Goal: Information Seeking & Learning: Learn about a topic

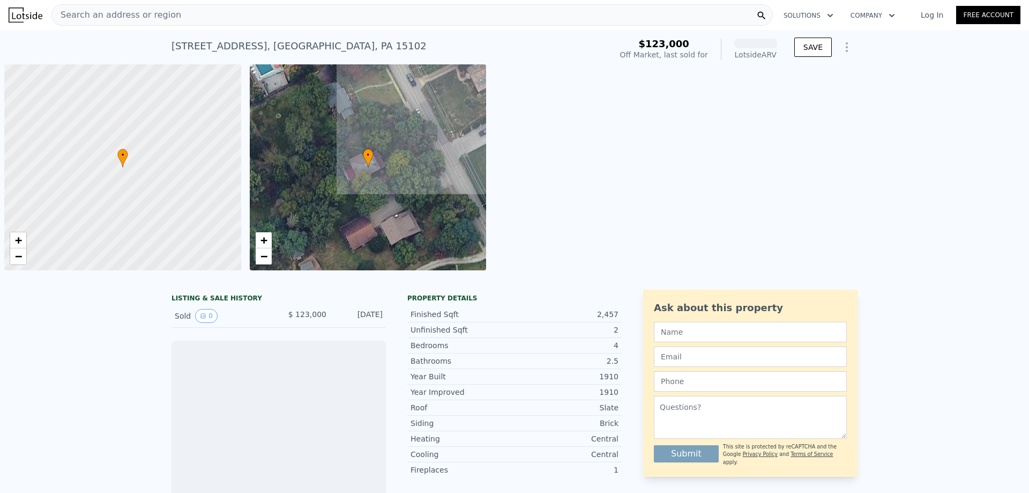
scroll to position [0, 4]
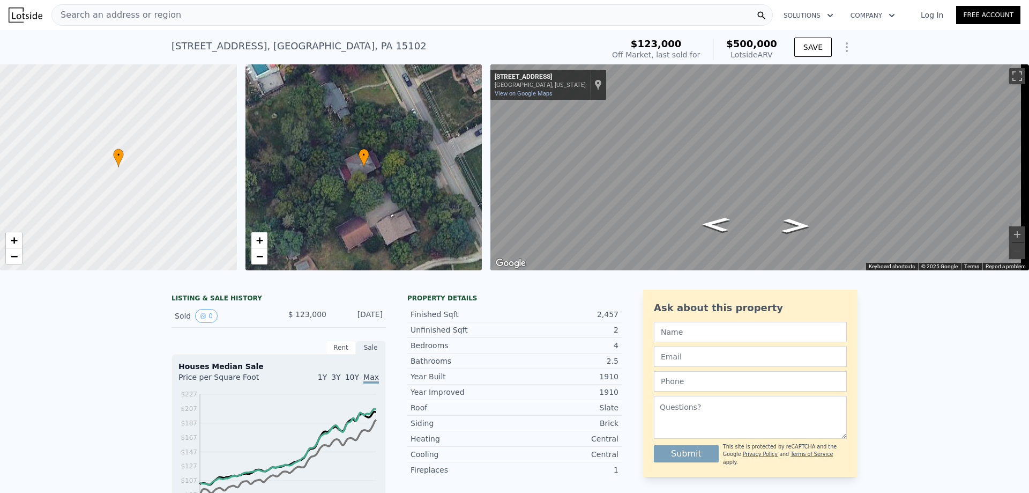
click at [100, 17] on span "Search an address or region" at bounding box center [116, 15] width 129 height 13
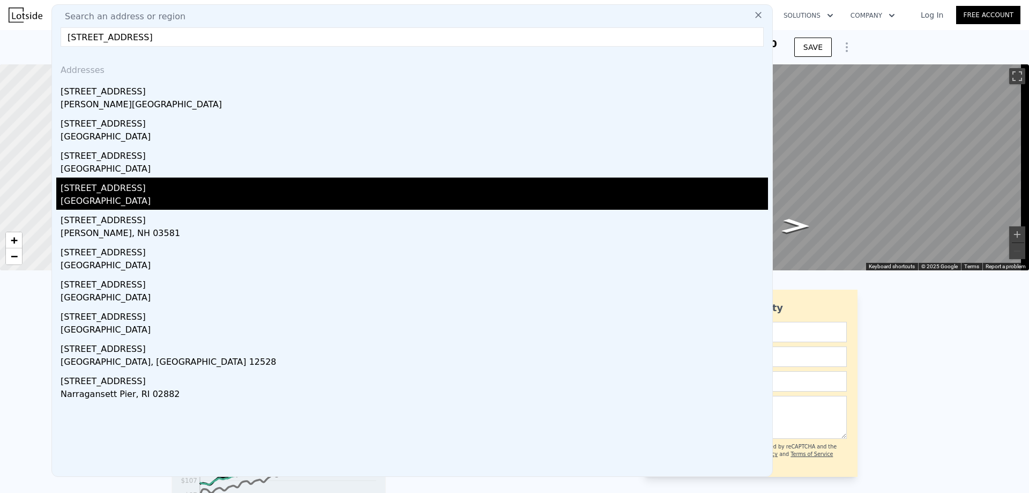
type input "[STREET_ADDRESS]"
click at [127, 195] on div "[GEOGRAPHIC_DATA]" at bounding box center [415, 202] width 708 height 15
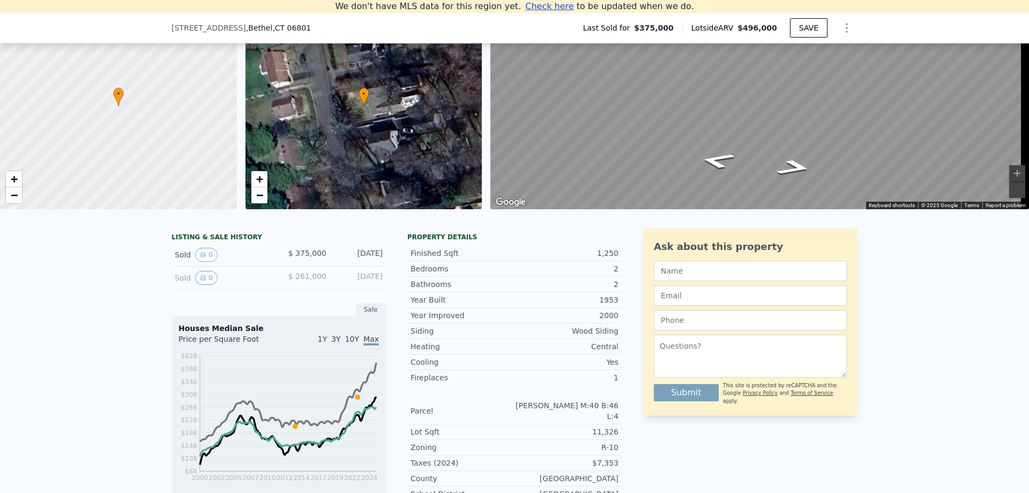
scroll to position [95, 0]
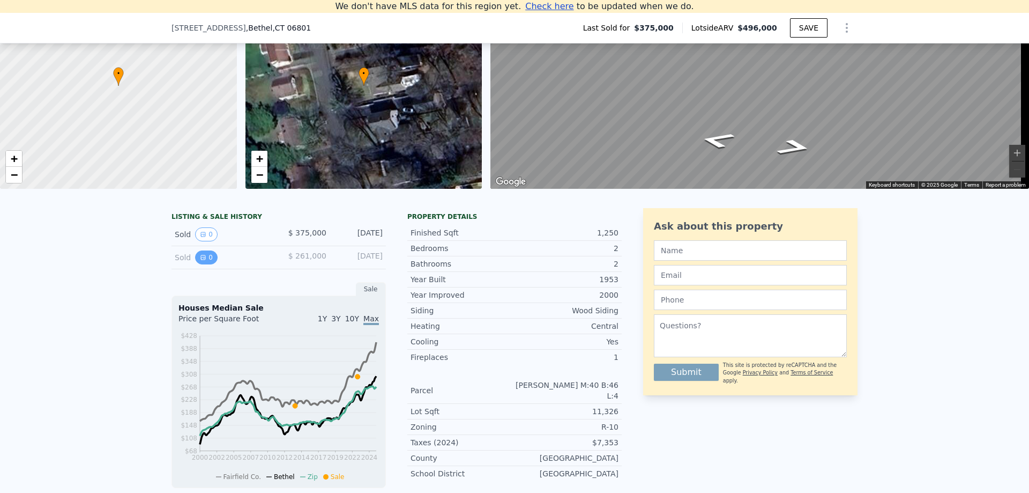
click at [201, 259] on icon "View historical data" at bounding box center [203, 257] width 4 height 4
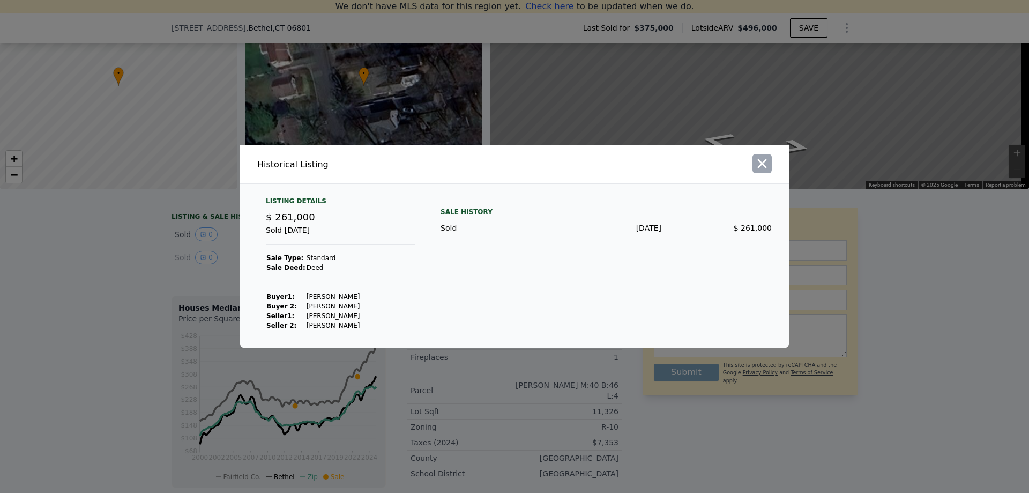
click at [767, 164] on icon "button" at bounding box center [762, 163] width 15 height 15
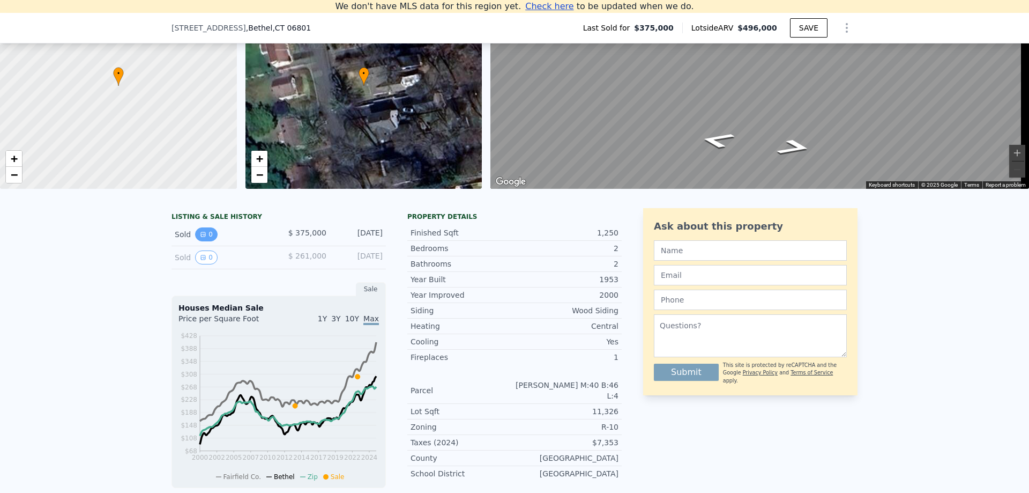
click at [206, 241] on button "0" at bounding box center [206, 234] width 23 height 14
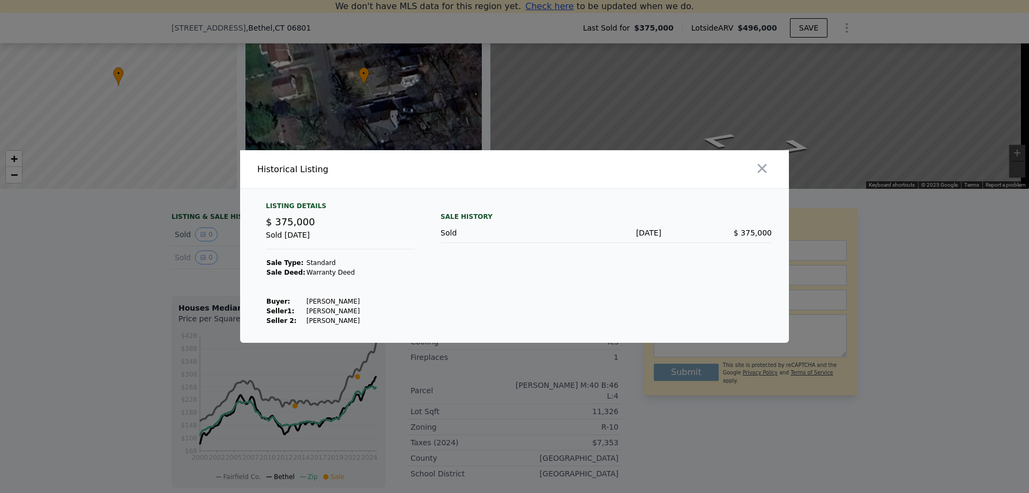
drag, startPoint x: 770, startPoint y: 172, endPoint x: 393, endPoint y: 261, distance: 387.6
click at [769, 172] on button "button" at bounding box center [762, 168] width 19 height 19
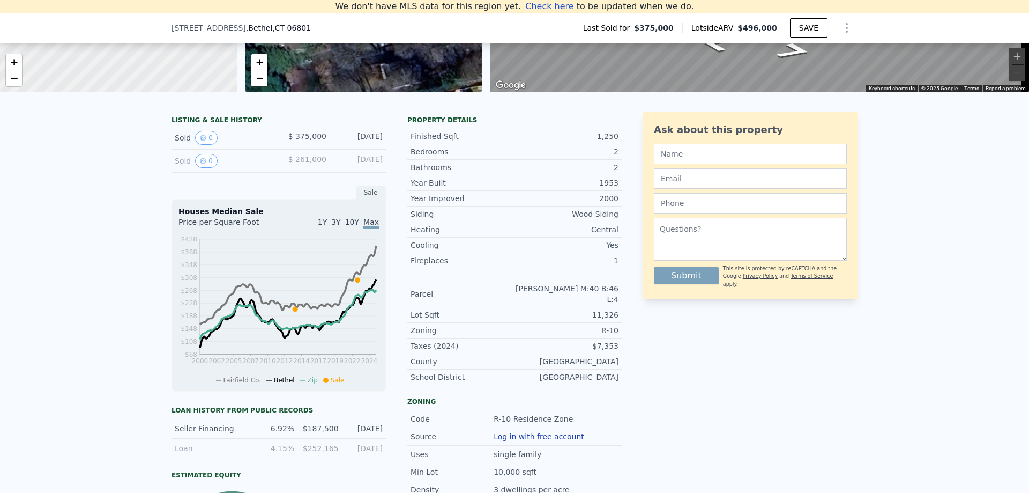
scroll to position [202, 0]
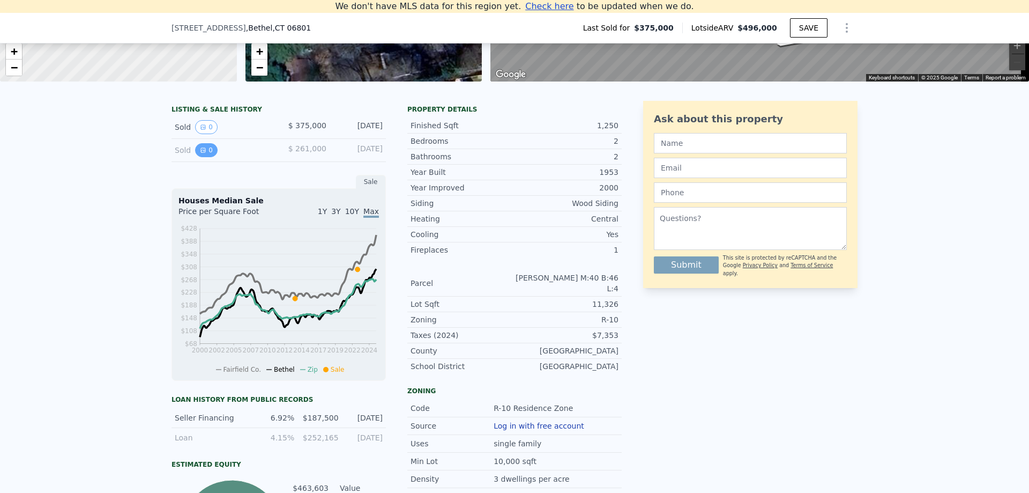
click at [201, 152] on icon "View historical data" at bounding box center [203, 150] width 4 height 4
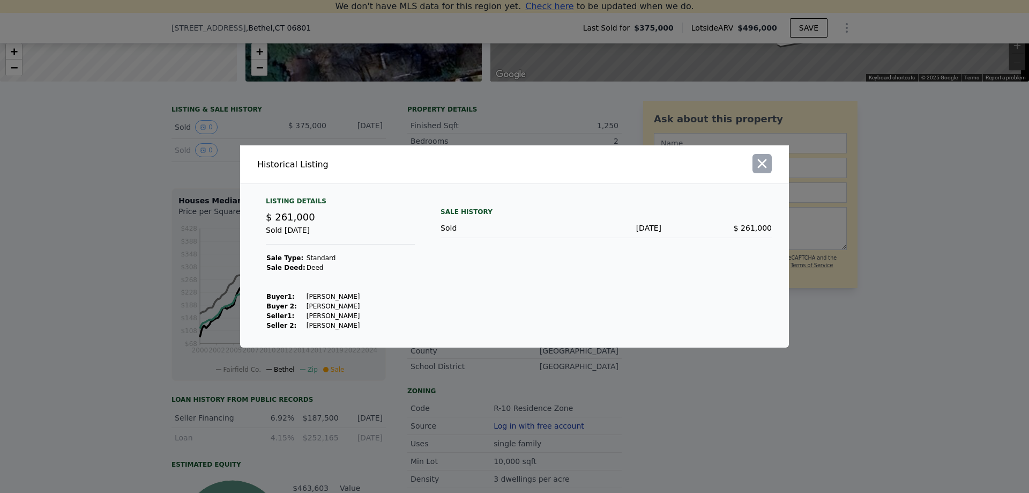
click at [766, 164] on icon "button" at bounding box center [762, 163] width 15 height 15
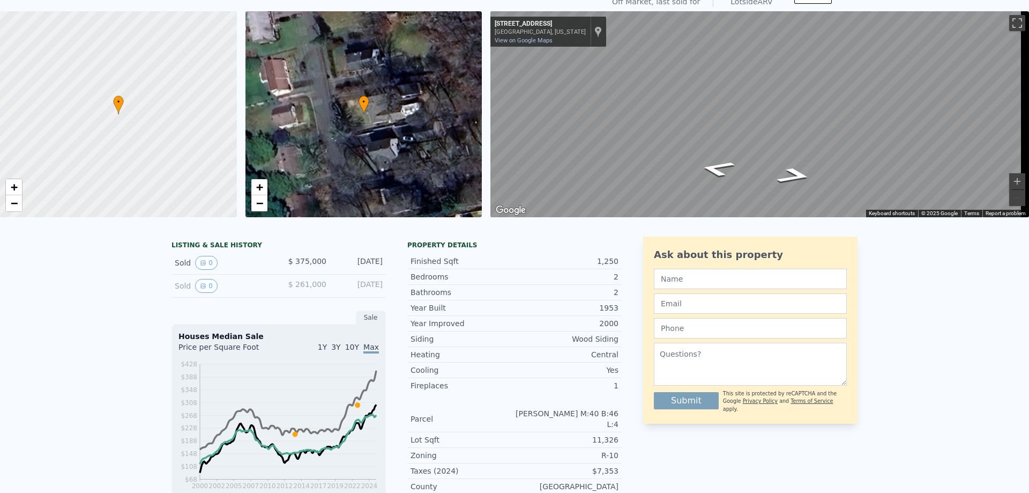
scroll to position [12, 0]
